Goal: Task Accomplishment & Management: Use online tool/utility

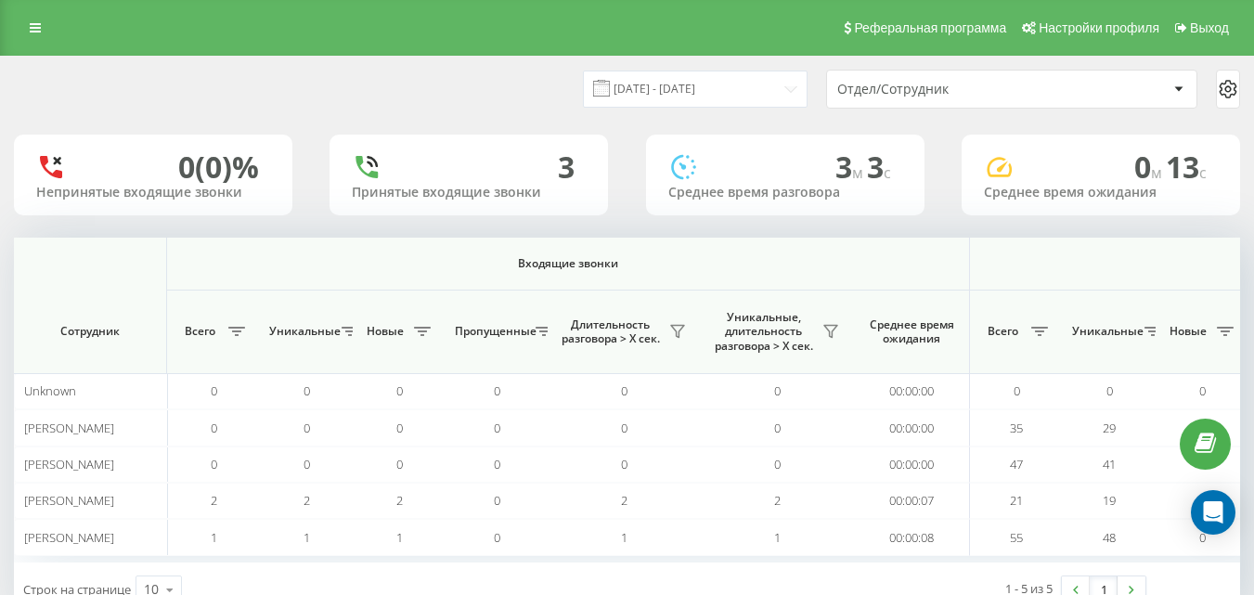
scroll to position [0, 1363]
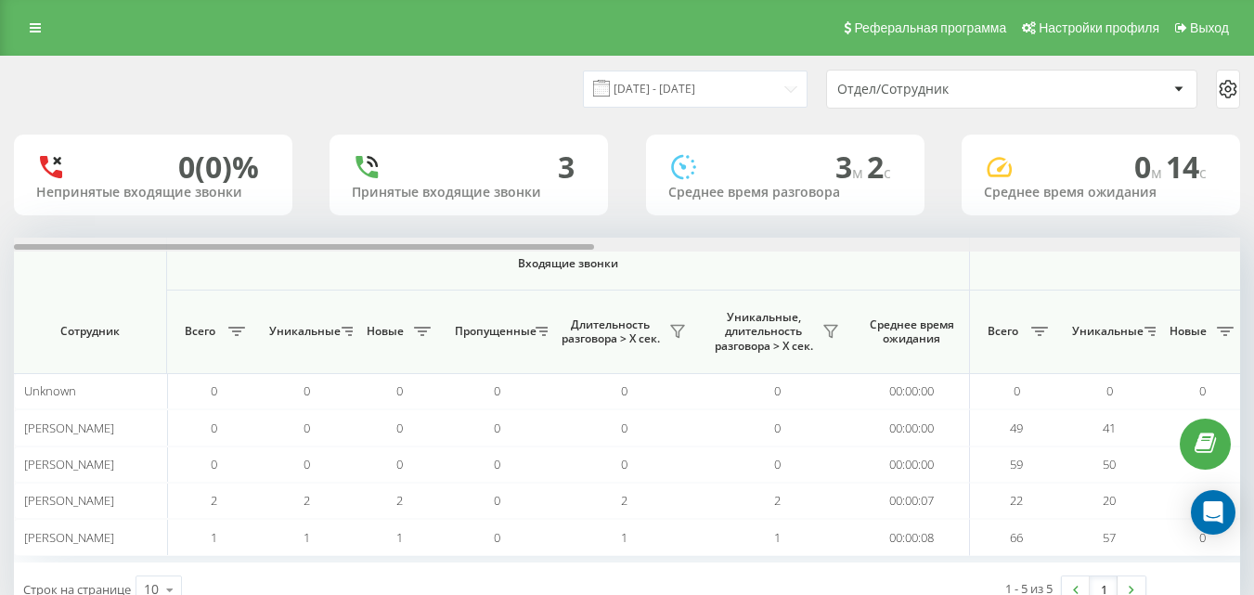
click at [1221, 246] on div at bounding box center [627, 245] width 1226 height 14
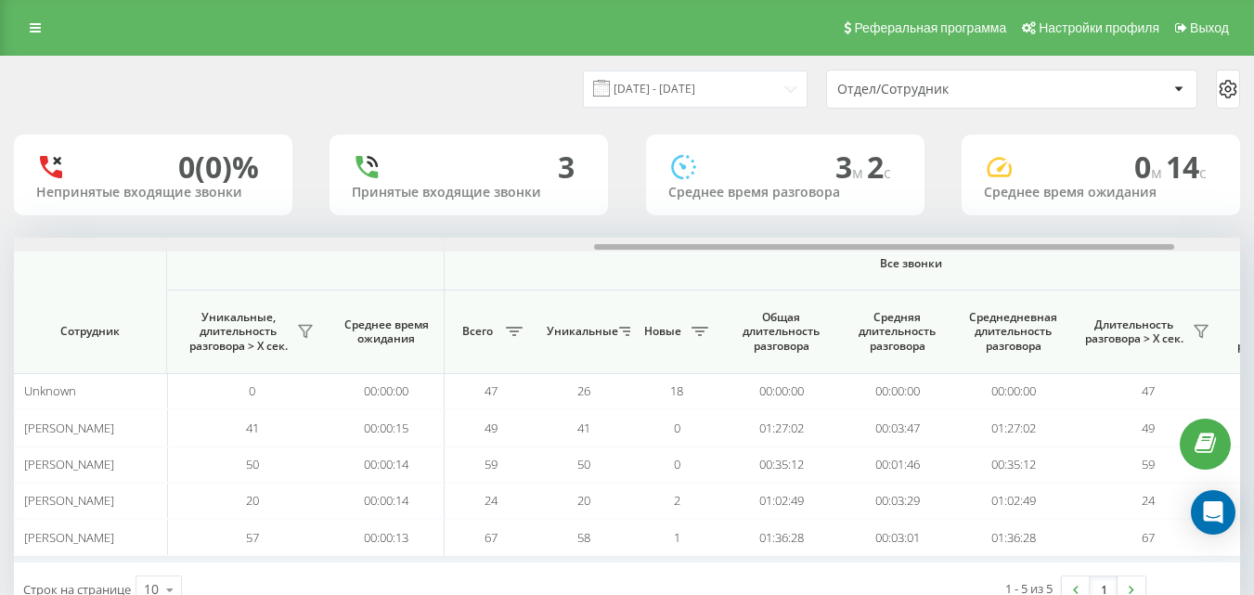
click at [1221, 246] on div at bounding box center [627, 245] width 1226 height 14
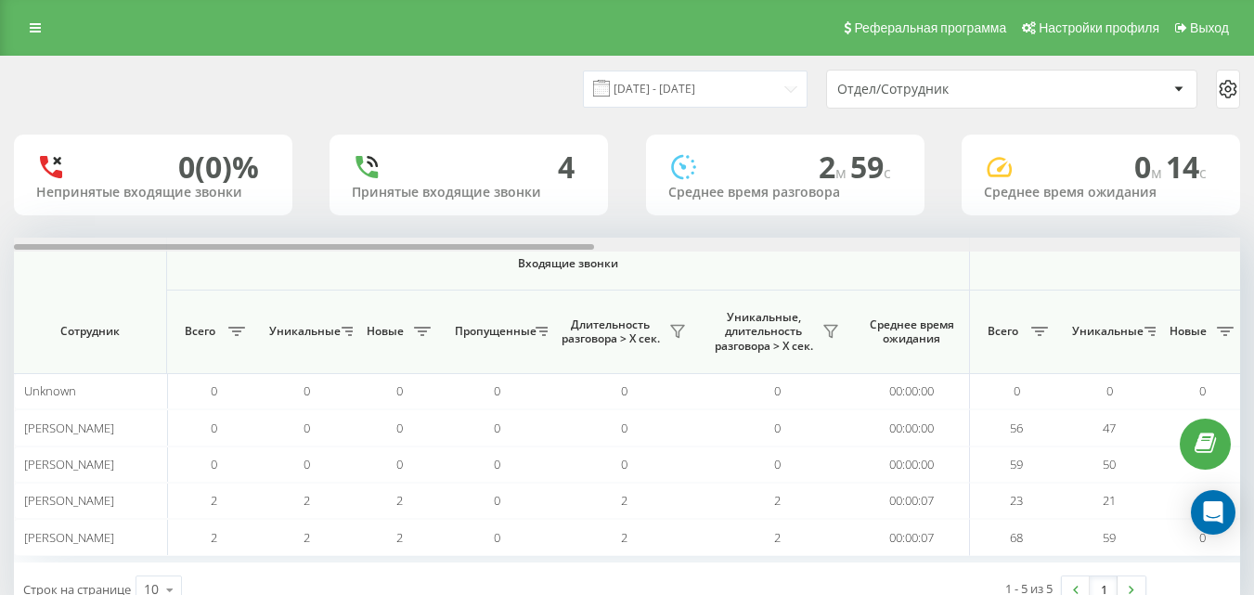
click at [1232, 244] on div at bounding box center [627, 245] width 1226 height 14
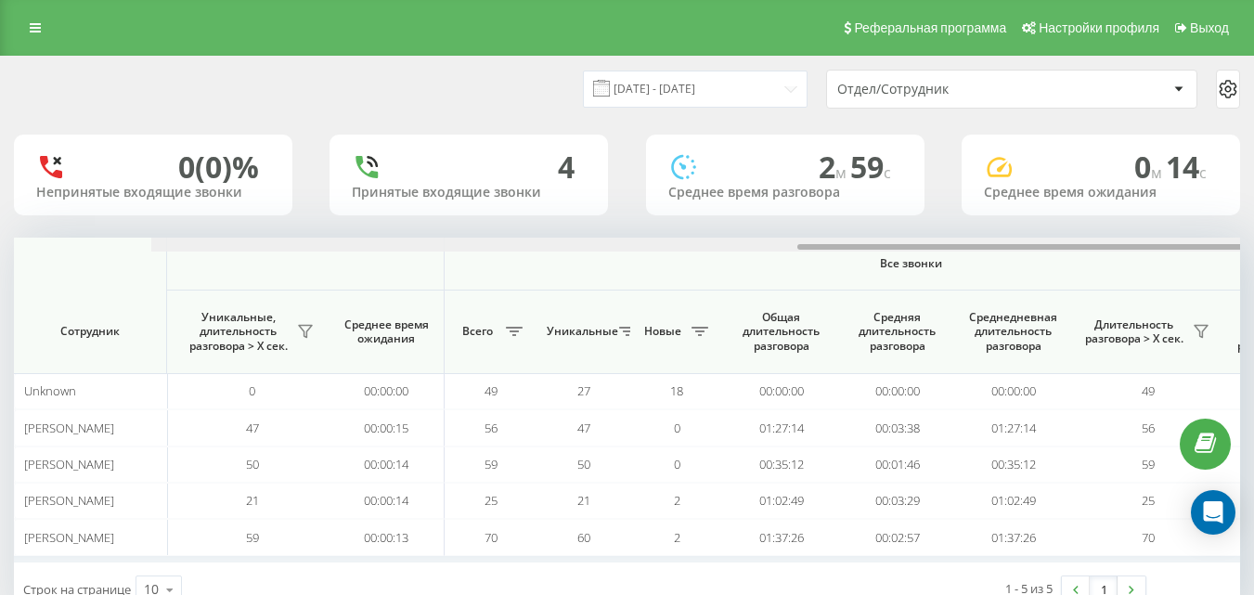
scroll to position [0, 1363]
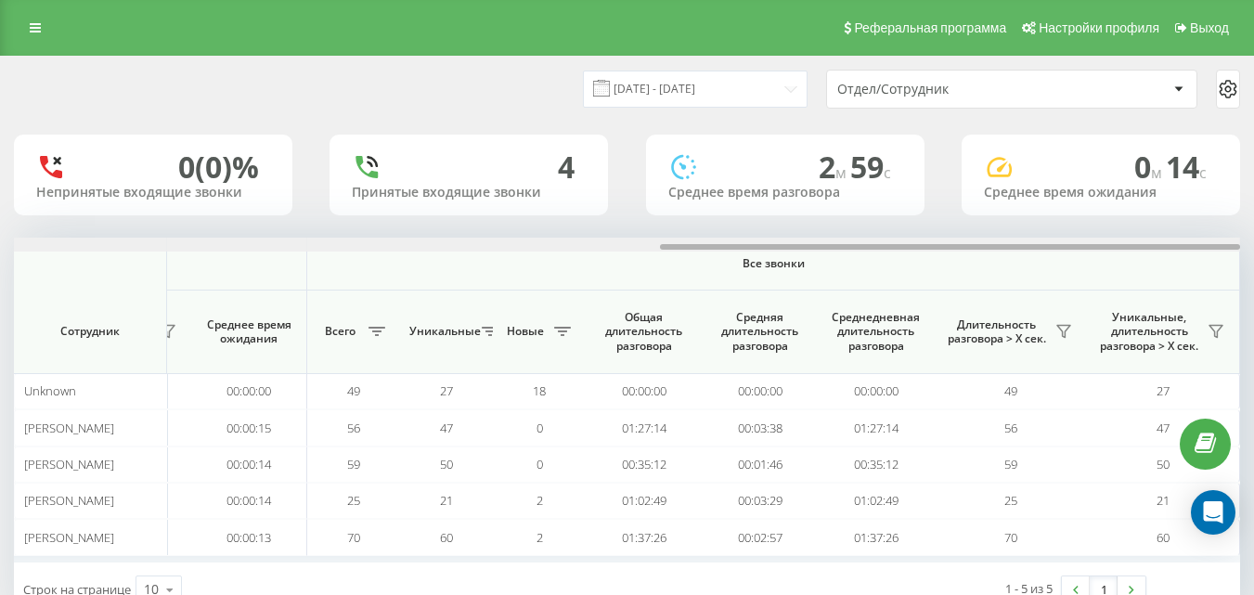
click at [1232, 244] on div at bounding box center [627, 245] width 1226 height 14
click at [1232, 244] on div at bounding box center [950, 247] width 580 height 6
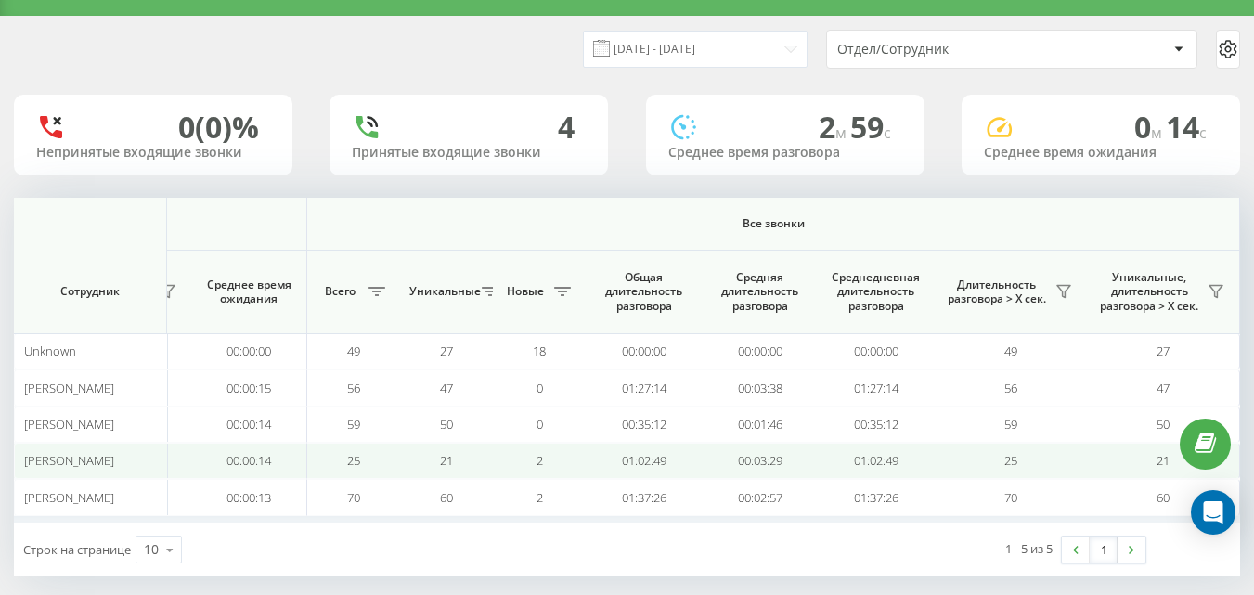
scroll to position [58, 0]
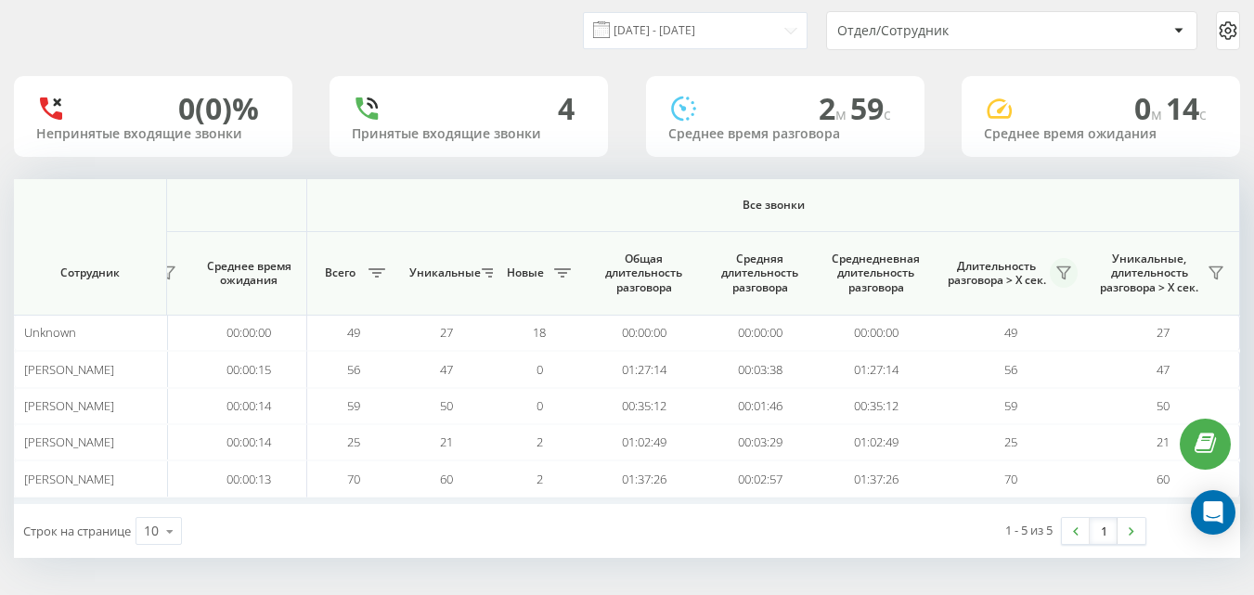
click at [1061, 277] on icon at bounding box center [1063, 272] width 15 height 15
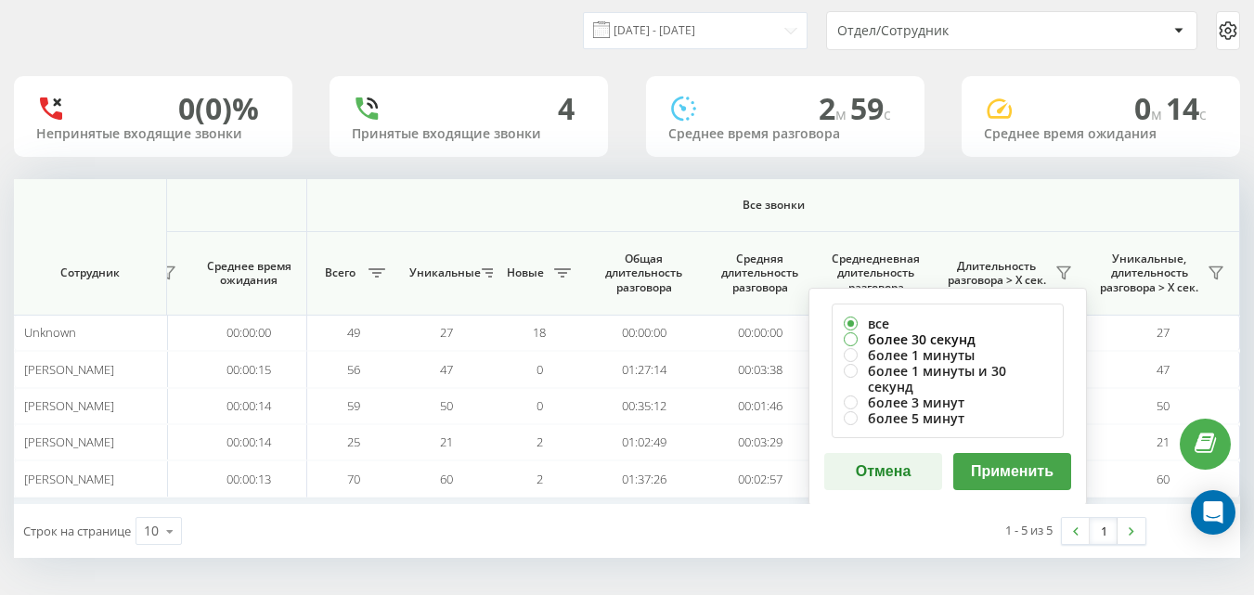
click at [964, 342] on label "более 30 секунд" at bounding box center [948, 339] width 208 height 16
radio input "true"
click at [1005, 453] on button "Применить" at bounding box center [1012, 471] width 118 height 37
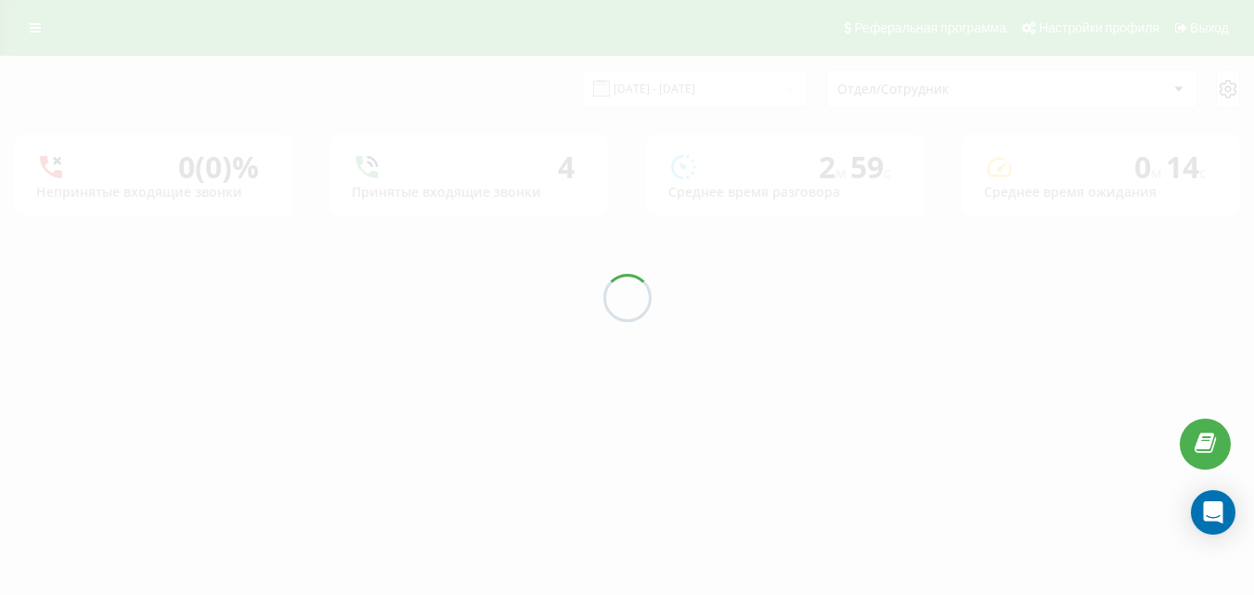
scroll to position [0, 0]
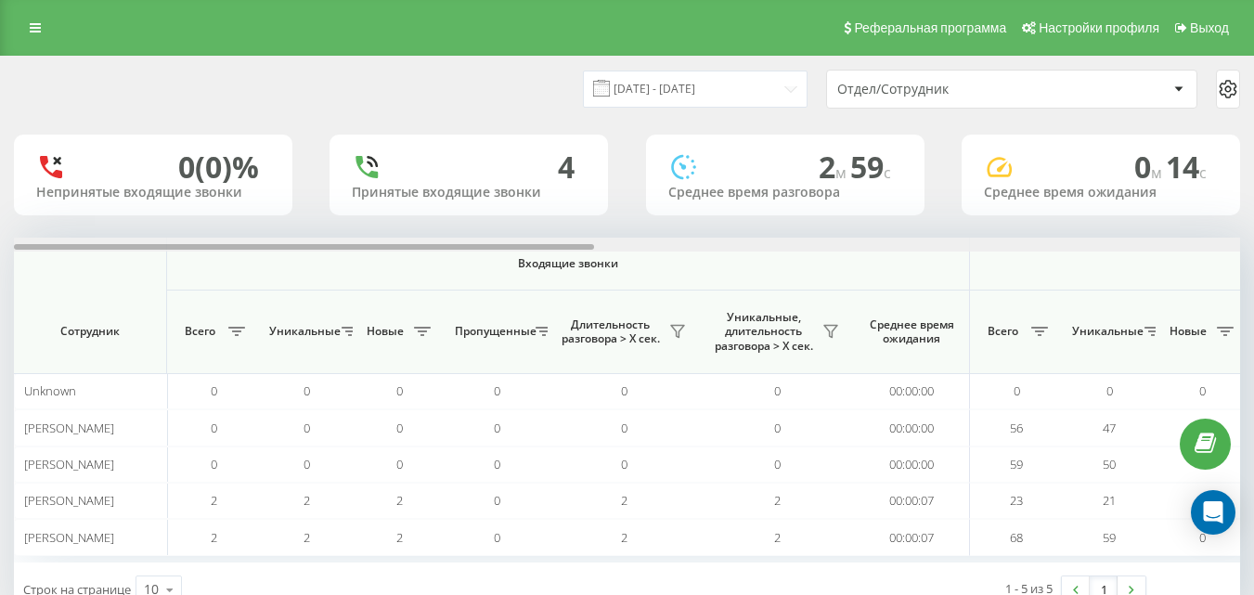
click at [897, 251] on div at bounding box center [627, 245] width 1226 height 14
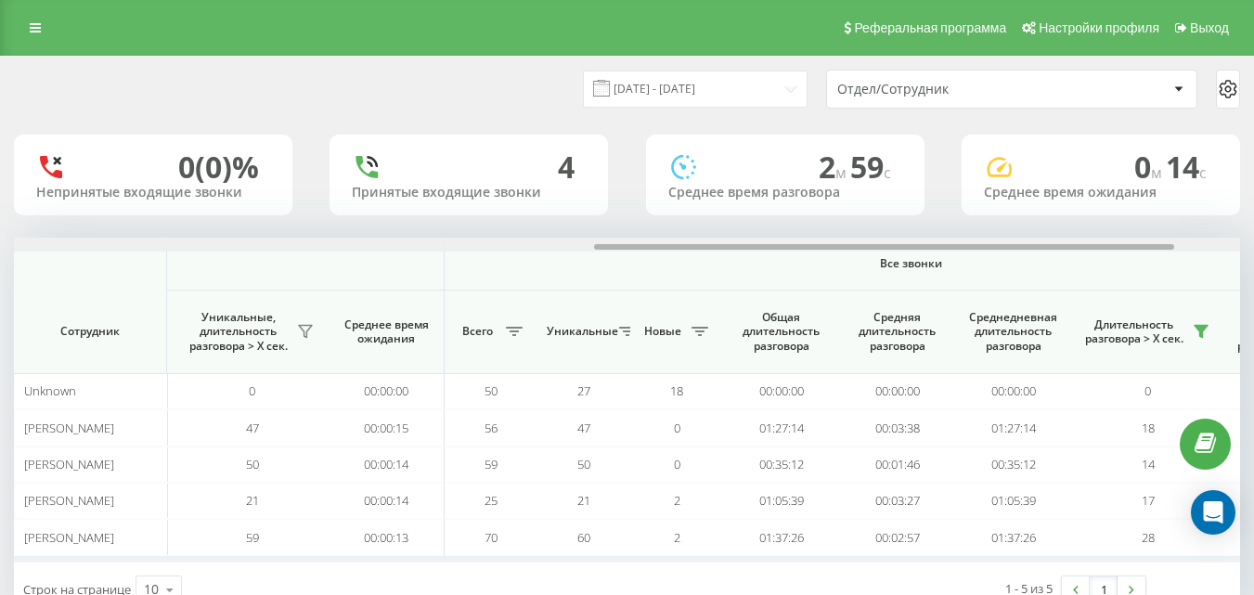
click at [899, 244] on div at bounding box center [884, 247] width 580 height 6
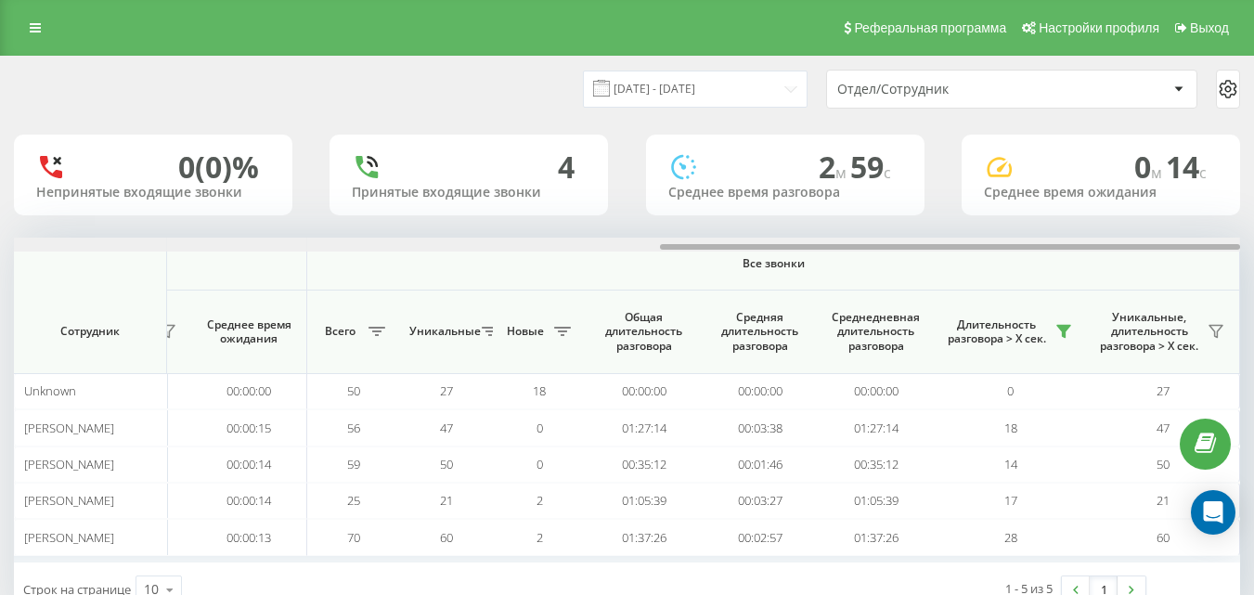
drag, startPoint x: 899, startPoint y: 244, endPoint x: 1267, endPoint y: 284, distance: 369.7
click at [1254, 286] on html "e-r-a.kz Проекты e-r-a.kz Дашборд Центр обращений Аналитика Ваши отчеты Отчет м…" at bounding box center [627, 297] width 1254 height 595
